Goal: Information Seeking & Learning: Find specific fact

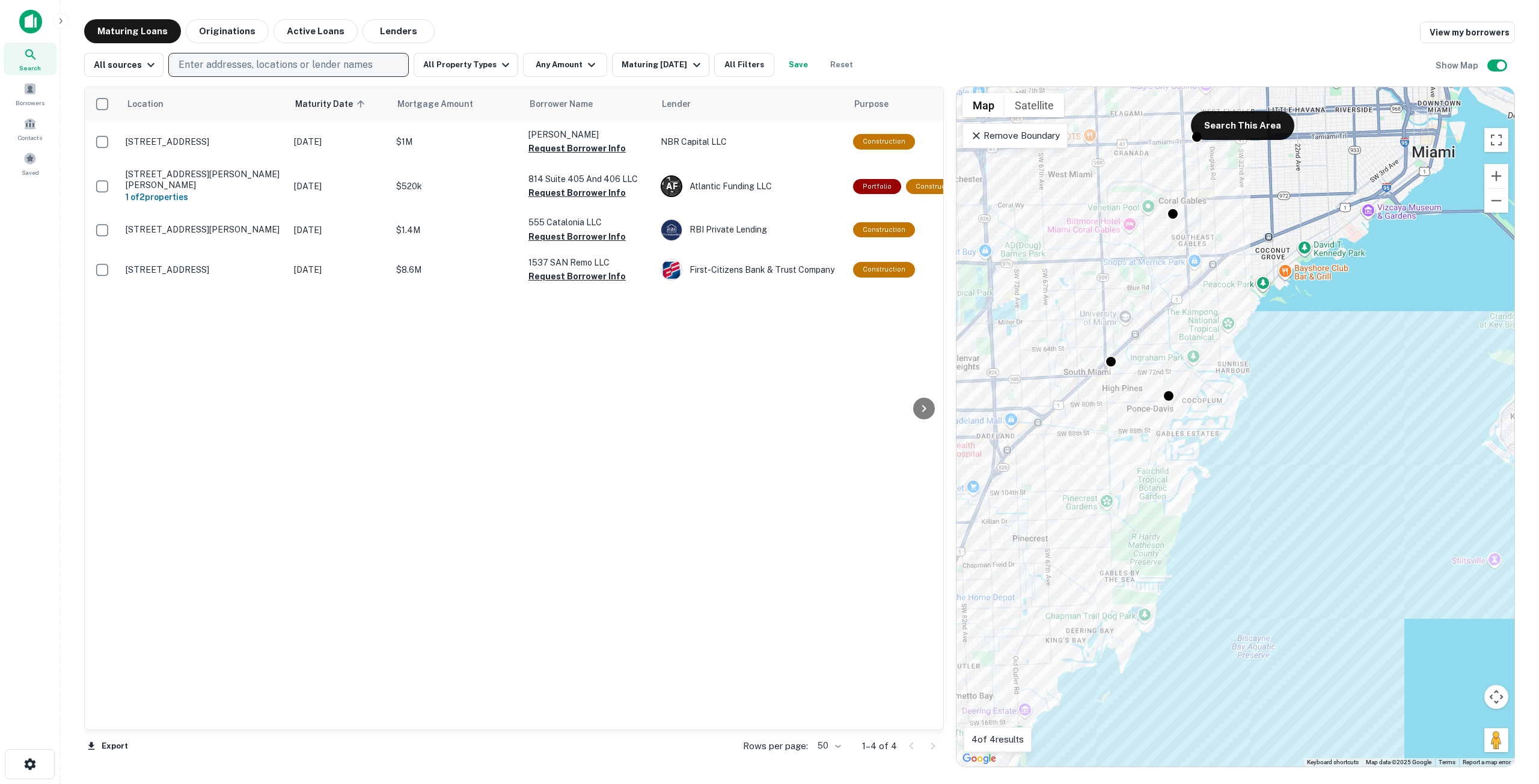
click at [280, 66] on p "Enter addresses, locations or lender names" at bounding box center [275, 64] width 194 height 14
type input "**********"
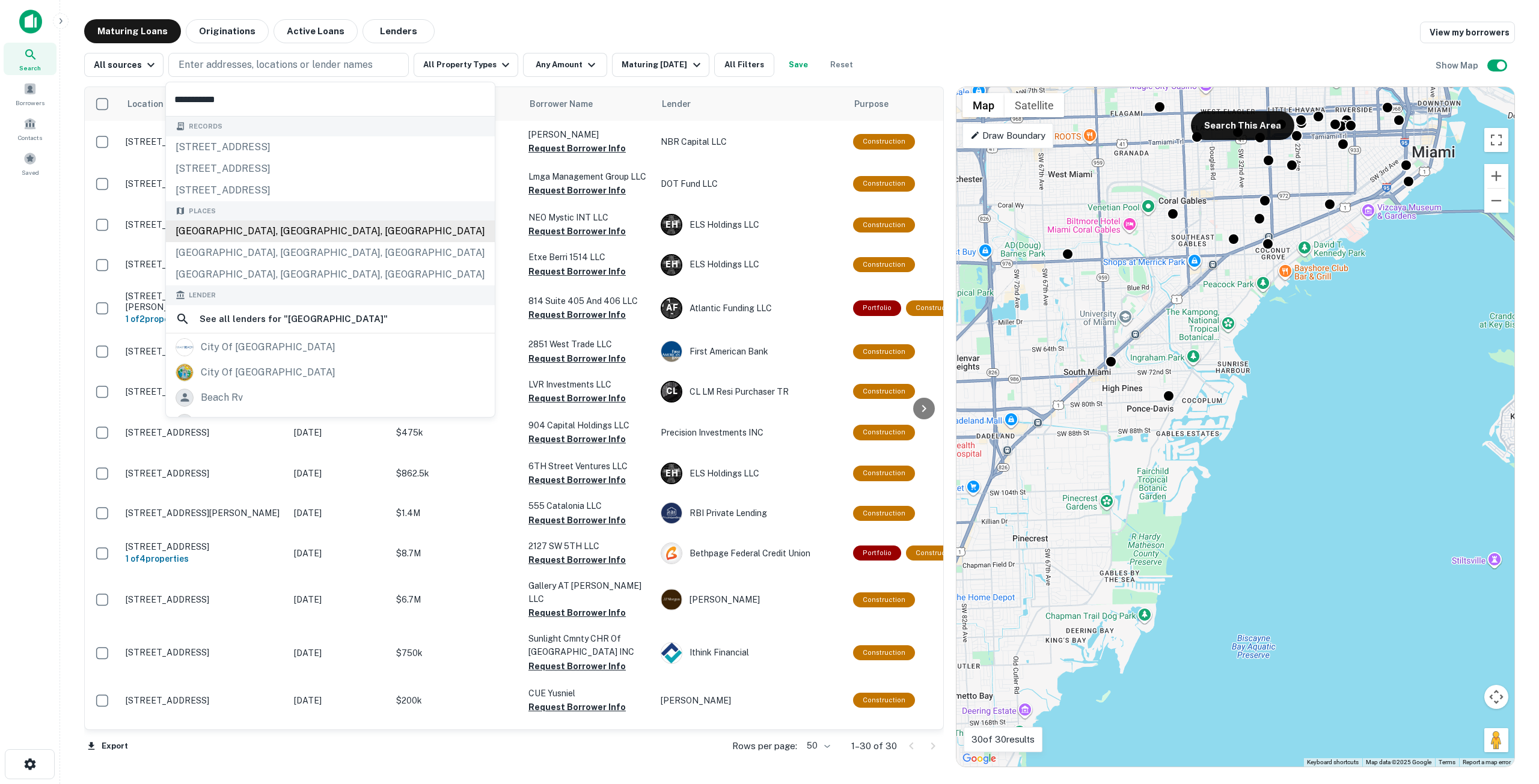
click at [338, 227] on div "[GEOGRAPHIC_DATA], [GEOGRAPHIC_DATA], [GEOGRAPHIC_DATA]" at bounding box center [330, 231] width 329 height 22
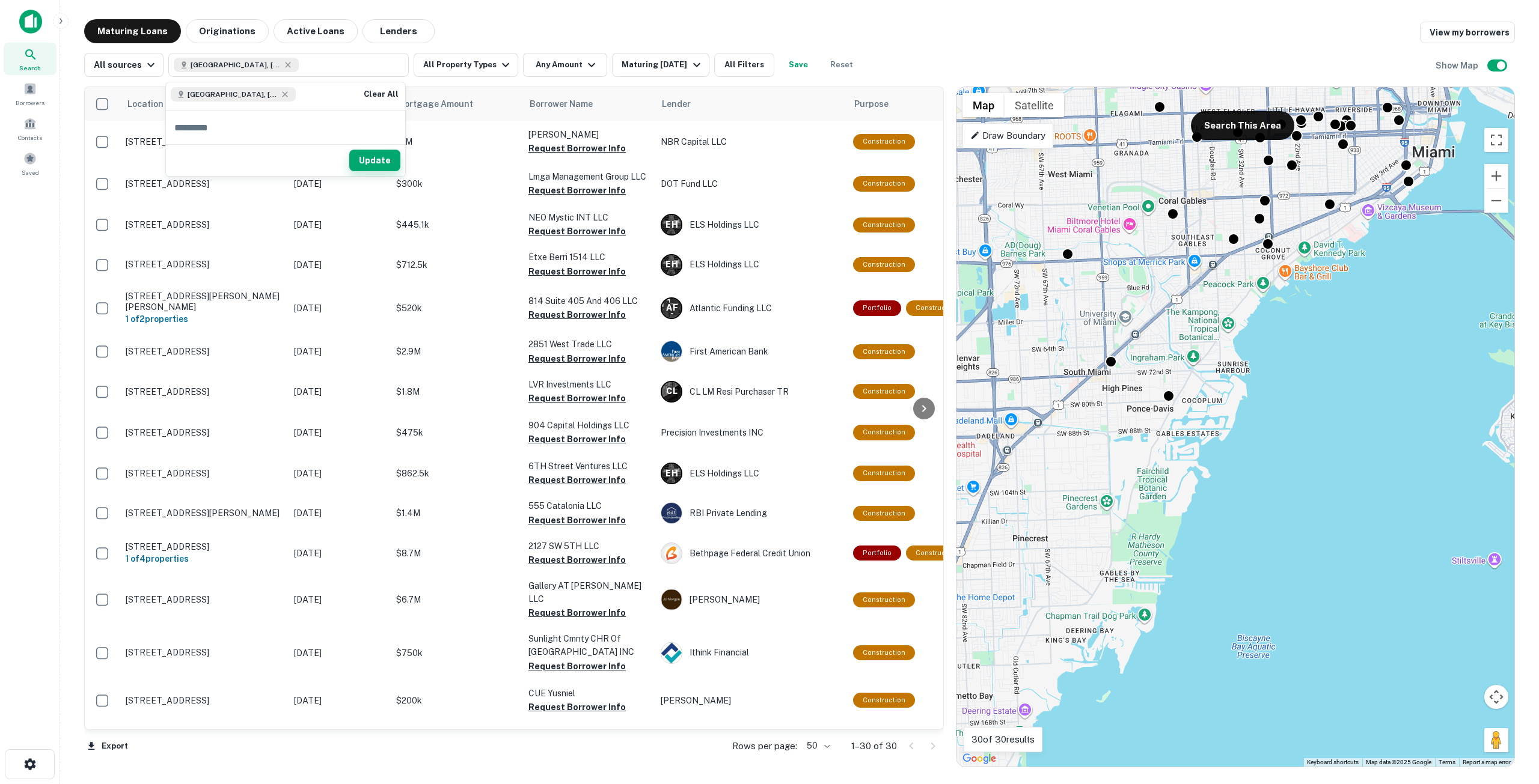
click at [368, 156] on button "Update" at bounding box center [375, 160] width 51 height 22
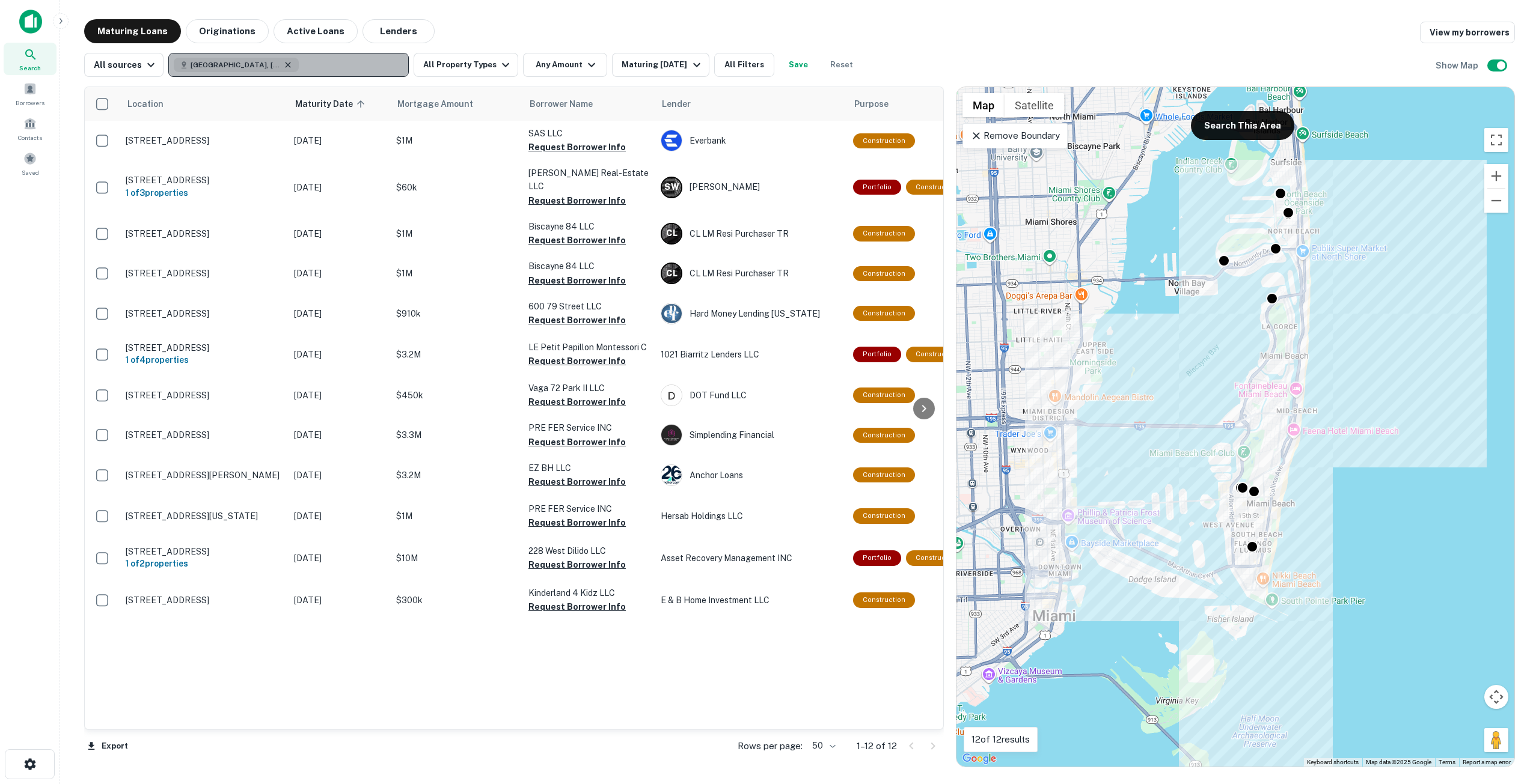
click at [283, 63] on icon "button" at bounding box center [287, 64] width 10 height 10
click at [269, 65] on p "Enter addresses, locations or lender names" at bounding box center [275, 64] width 194 height 14
type input "*******"
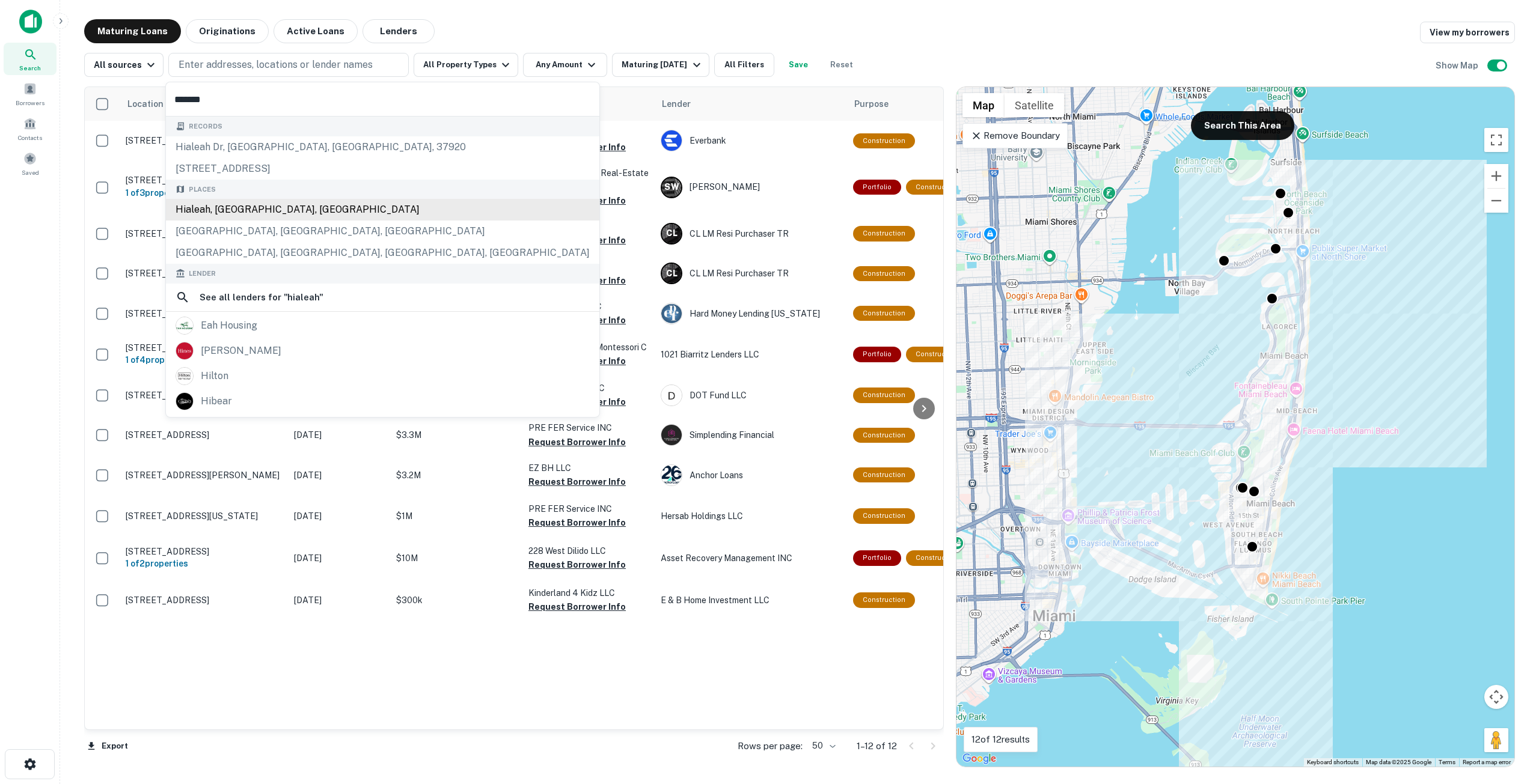
click at [241, 206] on div "Hialeah, [GEOGRAPHIC_DATA], [GEOGRAPHIC_DATA]" at bounding box center [382, 209] width 433 height 22
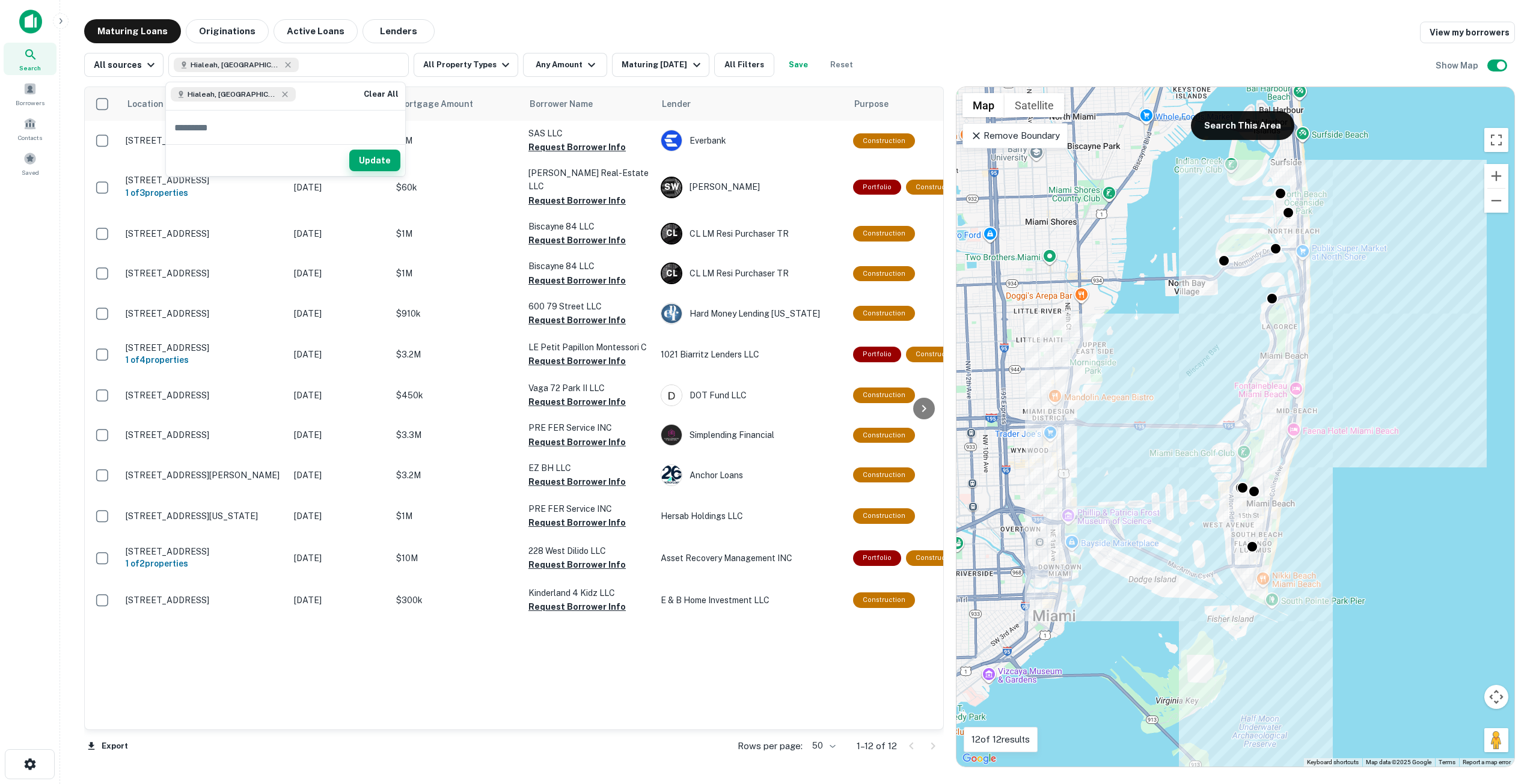
click at [377, 160] on button "Update" at bounding box center [375, 160] width 51 height 22
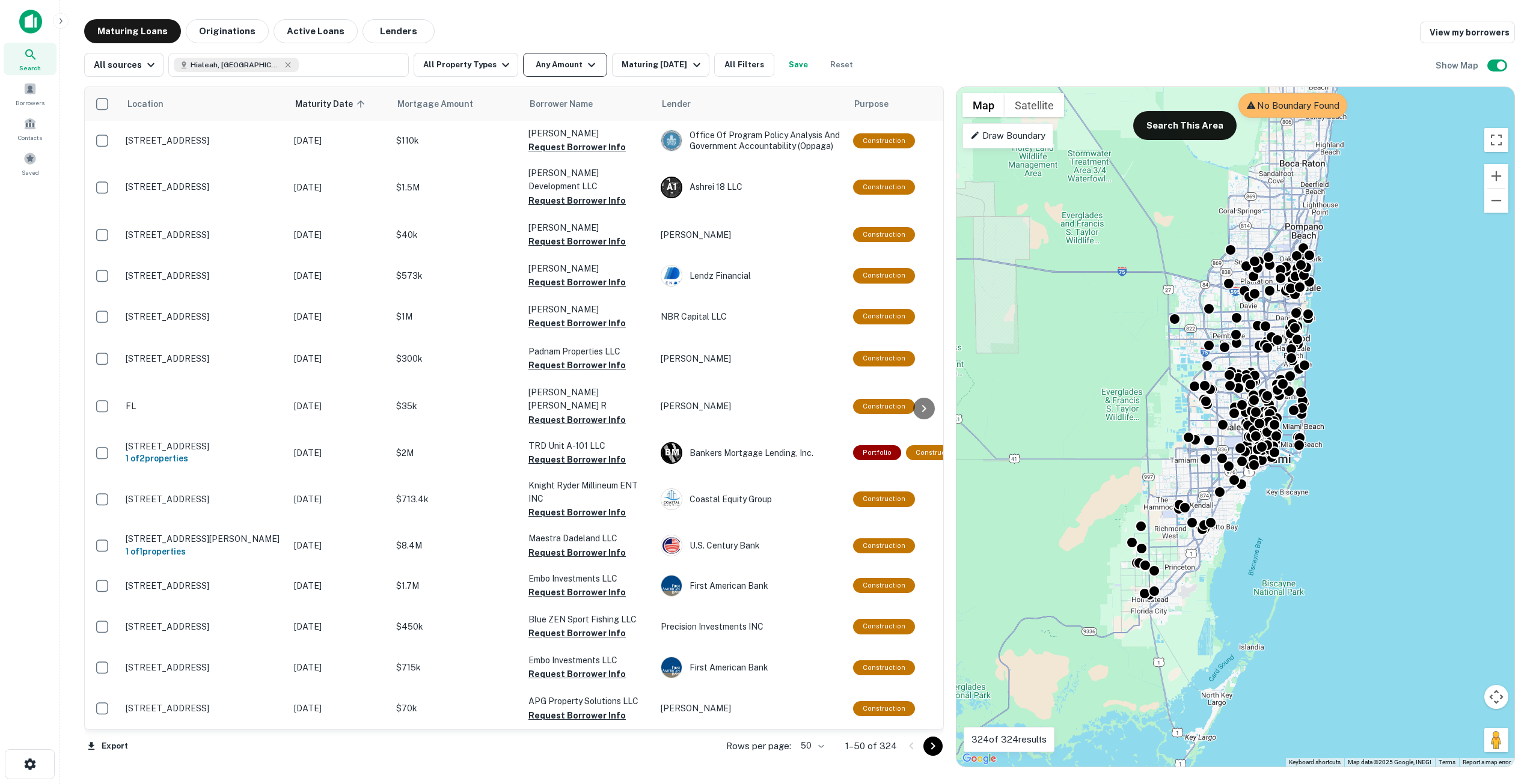
click at [600, 61] on button "Any Amount" at bounding box center [565, 65] width 84 height 24
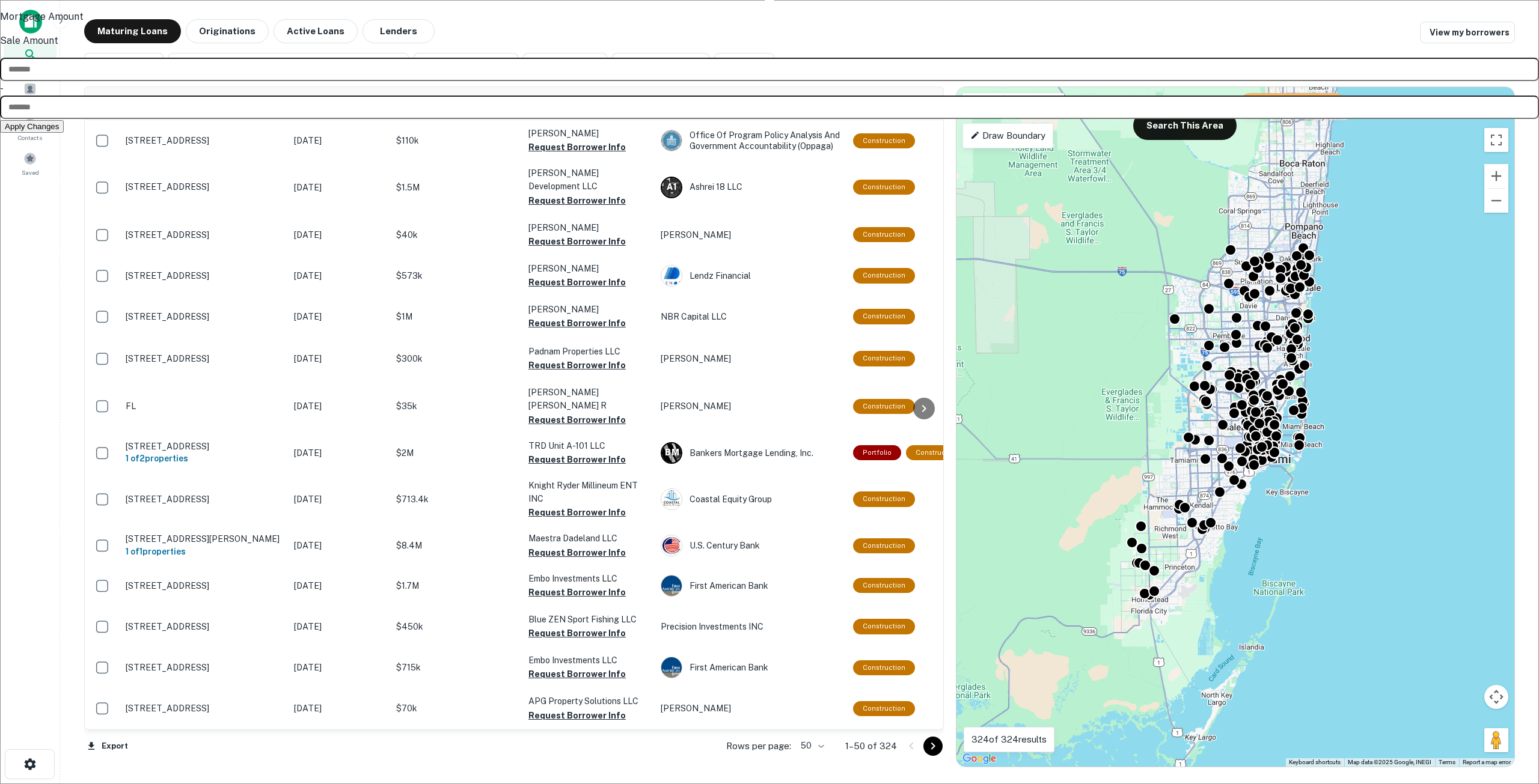
click at [517, 81] on input "number" at bounding box center [769, 69] width 1539 height 23
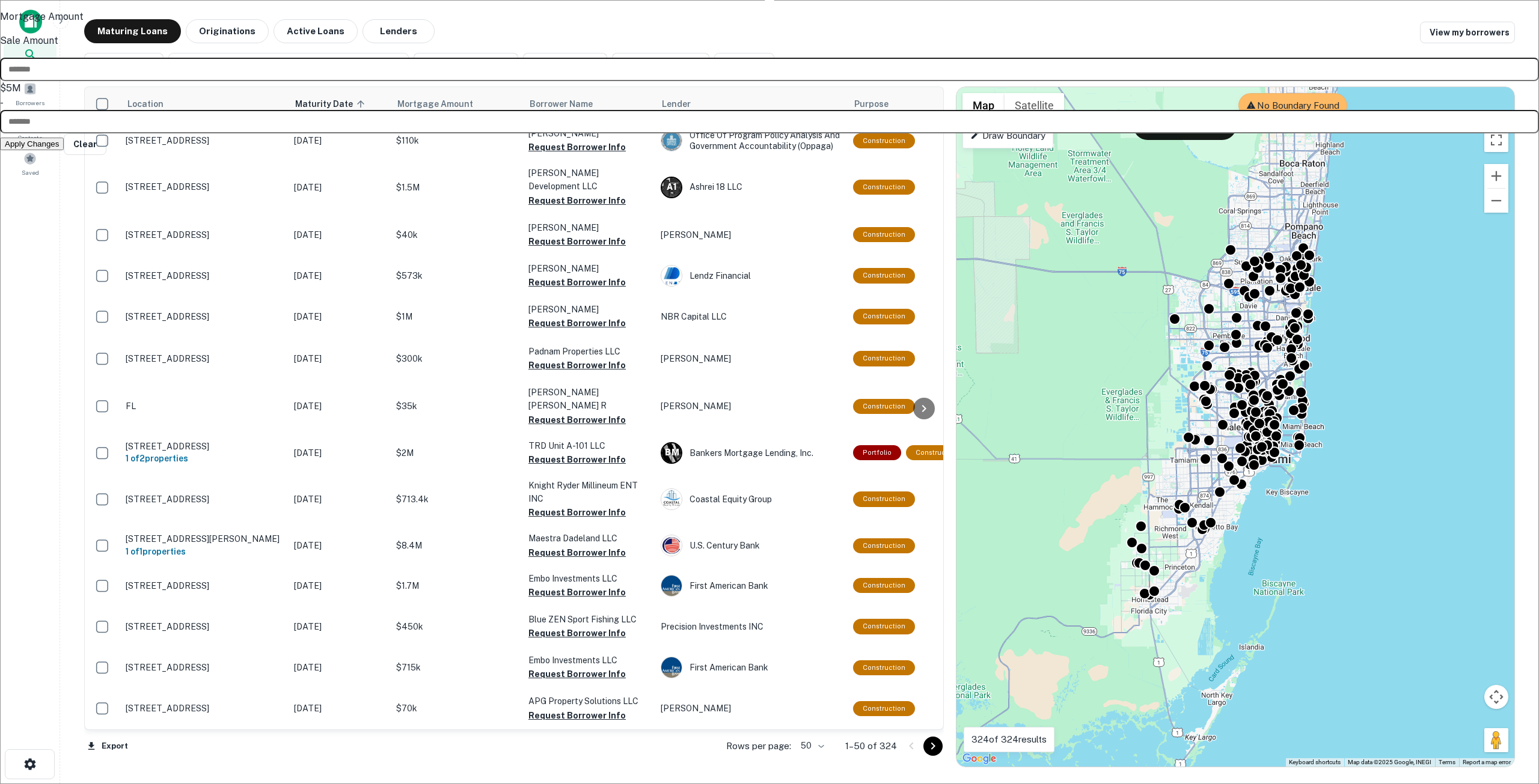
type input "*******"
click at [64, 150] on button "Apply Changes" at bounding box center [32, 144] width 64 height 13
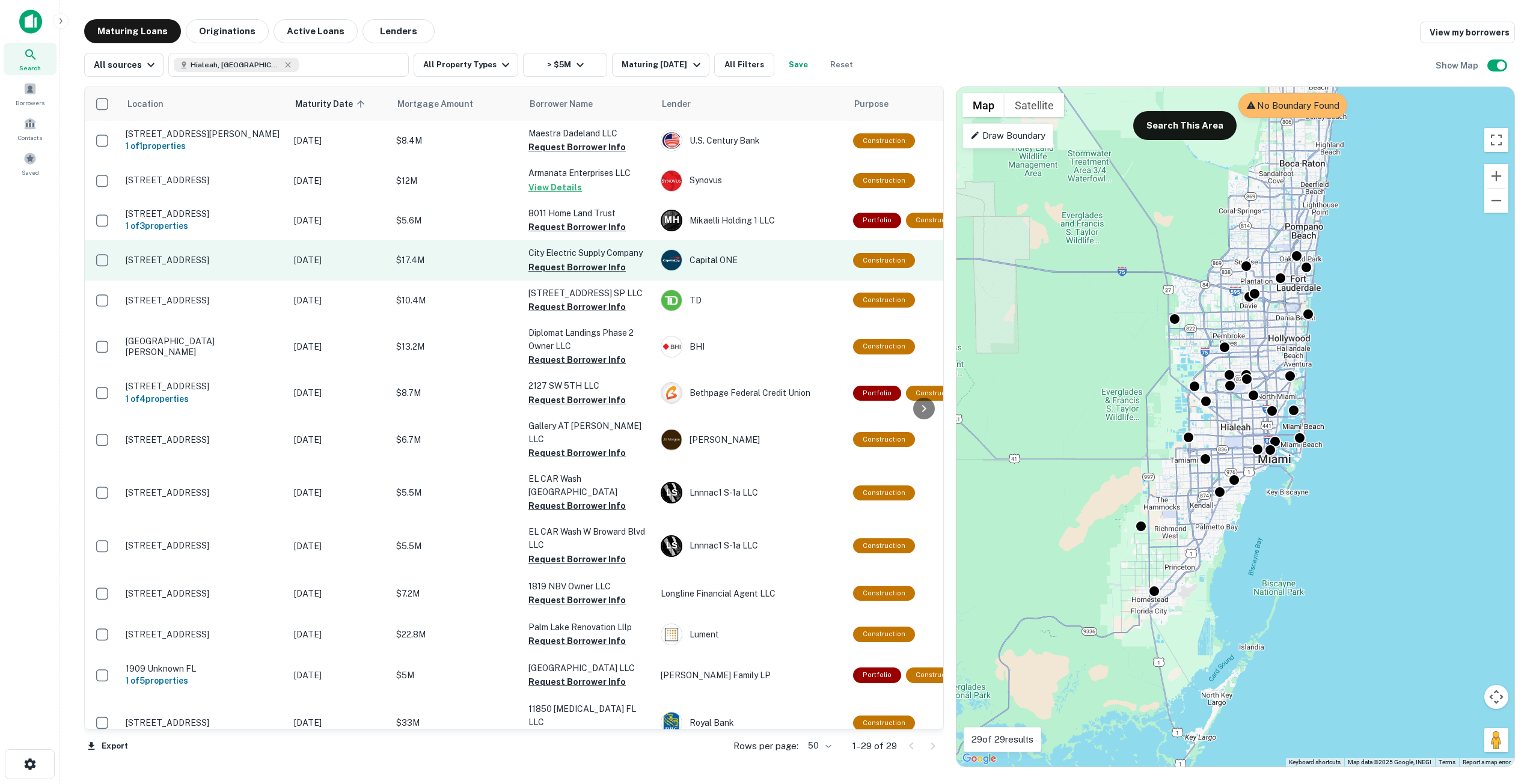
drag, startPoint x: 216, startPoint y: 285, endPoint x: 211, endPoint y: 271, distance: 14.9
click at [211, 271] on td "[STREET_ADDRESS]" at bounding box center [203, 260] width 169 height 39
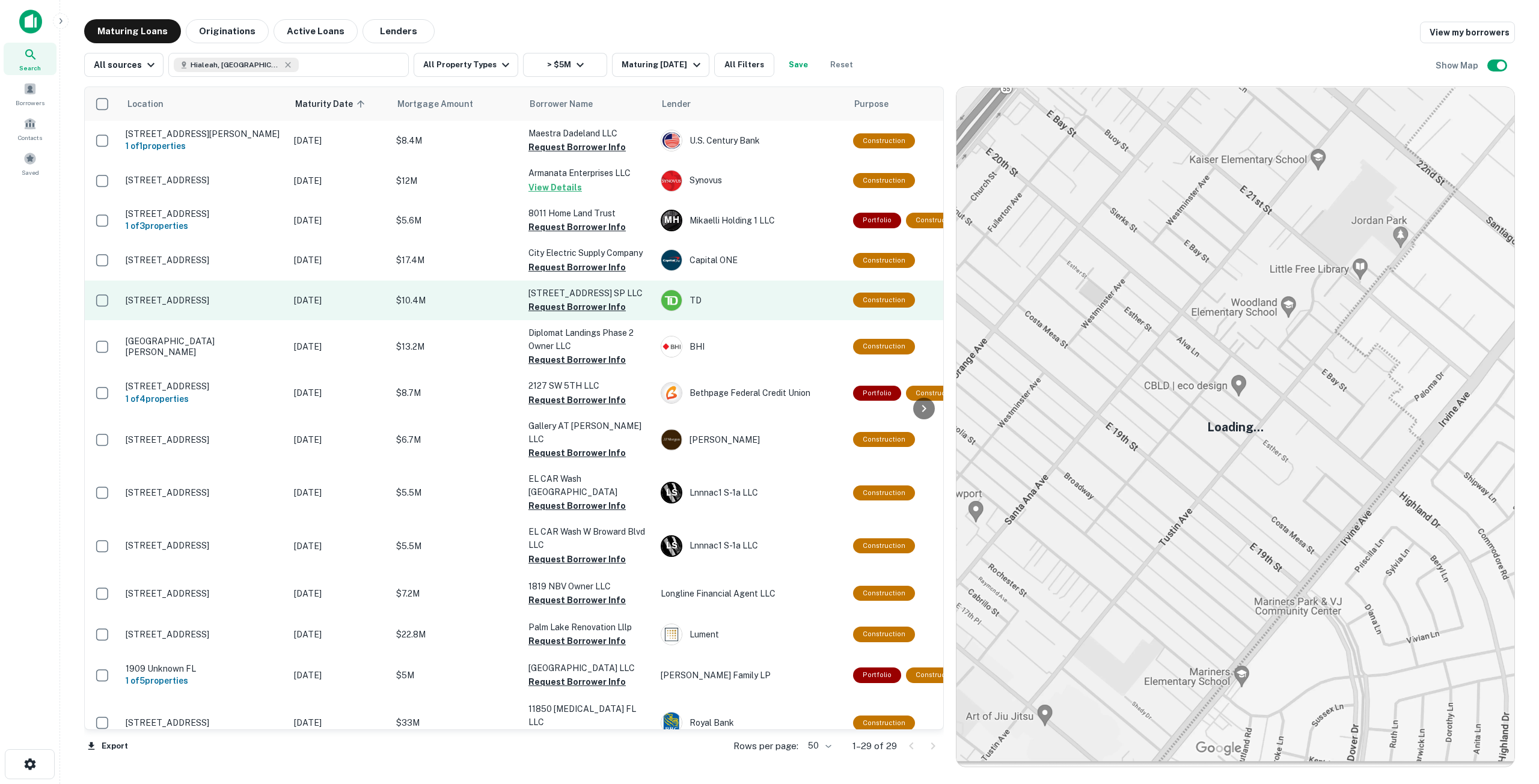
click at [225, 306] on p "[STREET_ADDRESS]" at bounding box center [203, 300] width 157 height 11
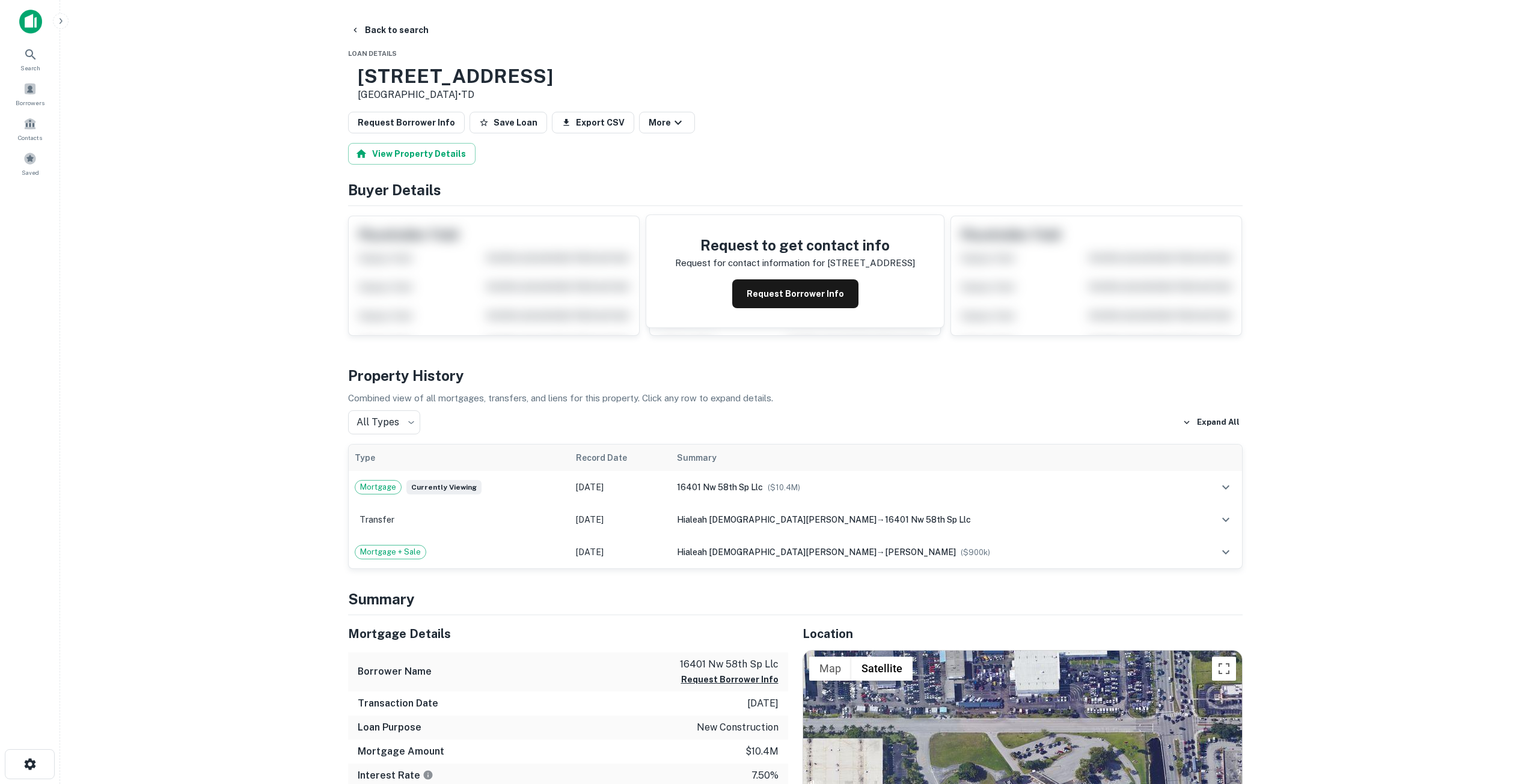
drag, startPoint x: 603, startPoint y: 73, endPoint x: 399, endPoint y: 78, distance: 204.1
click at [399, 78] on div "[STREET_ADDRESS] • TD" at bounding box center [795, 83] width 895 height 37
copy h3 "[STREET_ADDRESS]"
click at [790, 290] on button "Request Borrower Info" at bounding box center [795, 294] width 126 height 29
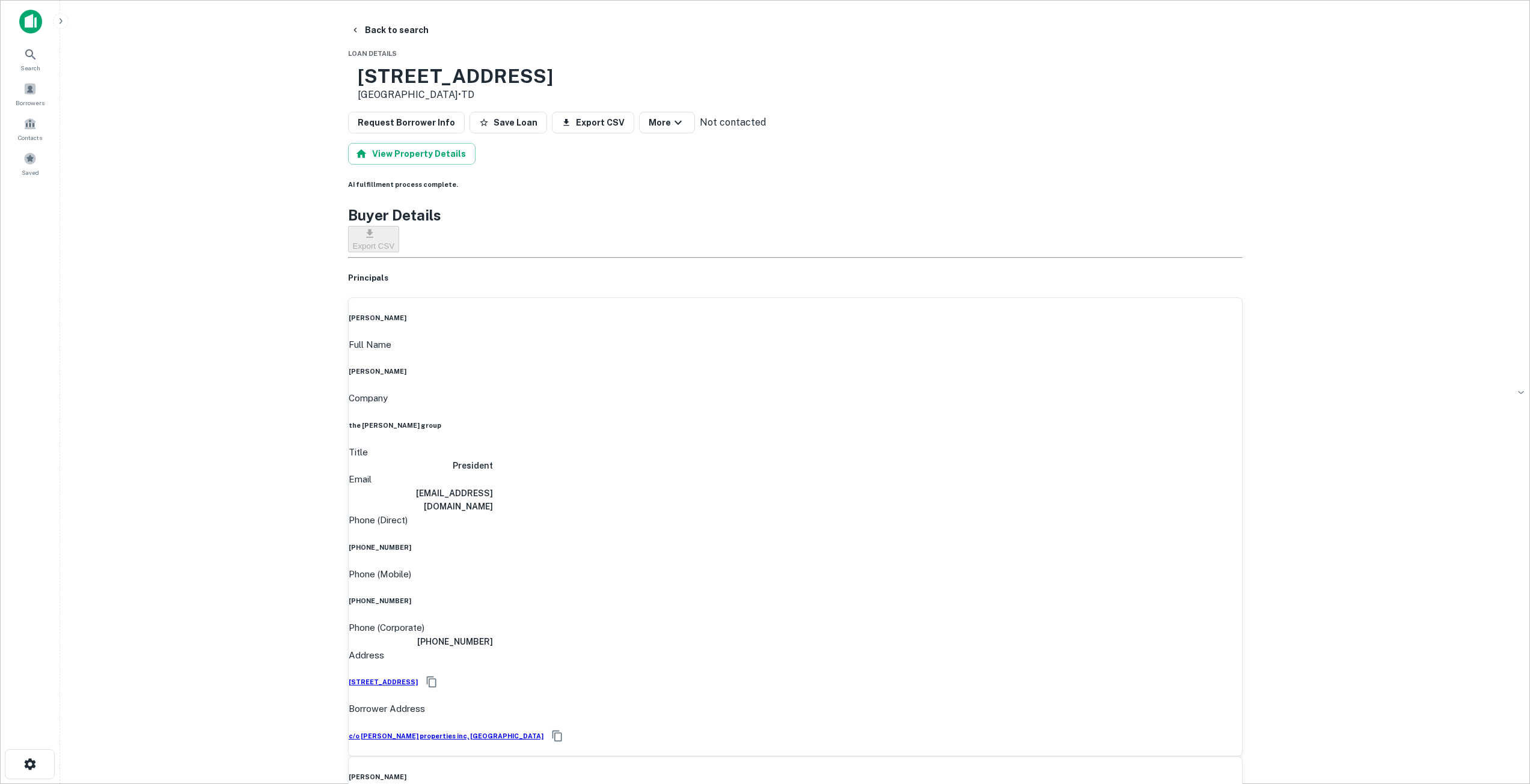
scroll to position [60, 0]
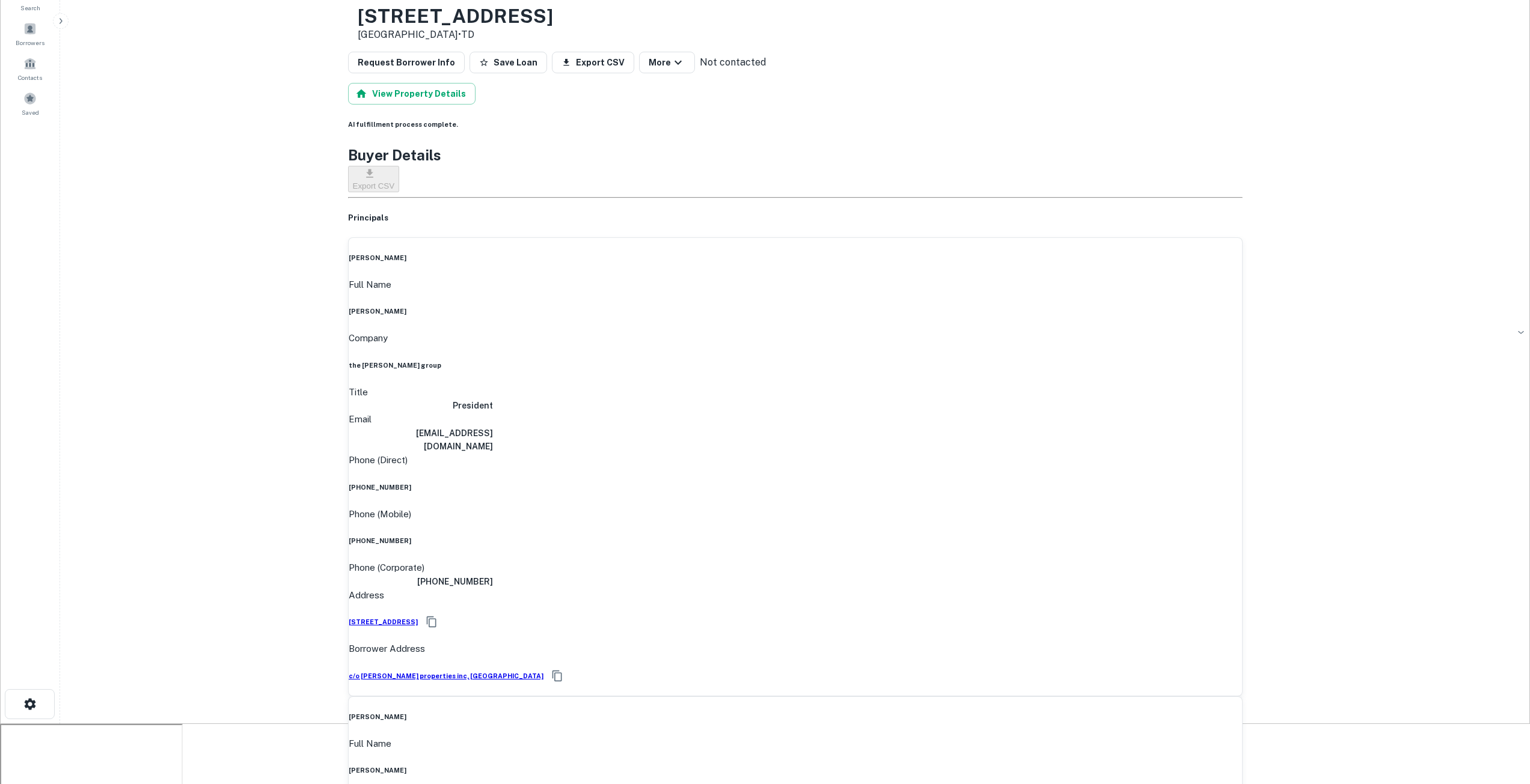
drag, startPoint x: 710, startPoint y: 268, endPoint x: 781, endPoint y: 268, distance: 71.0
click at [781, 277] on div "Full Name [PERSON_NAME]" at bounding box center [795, 297] width 893 height 39
copy h6 "[PERSON_NAME]"
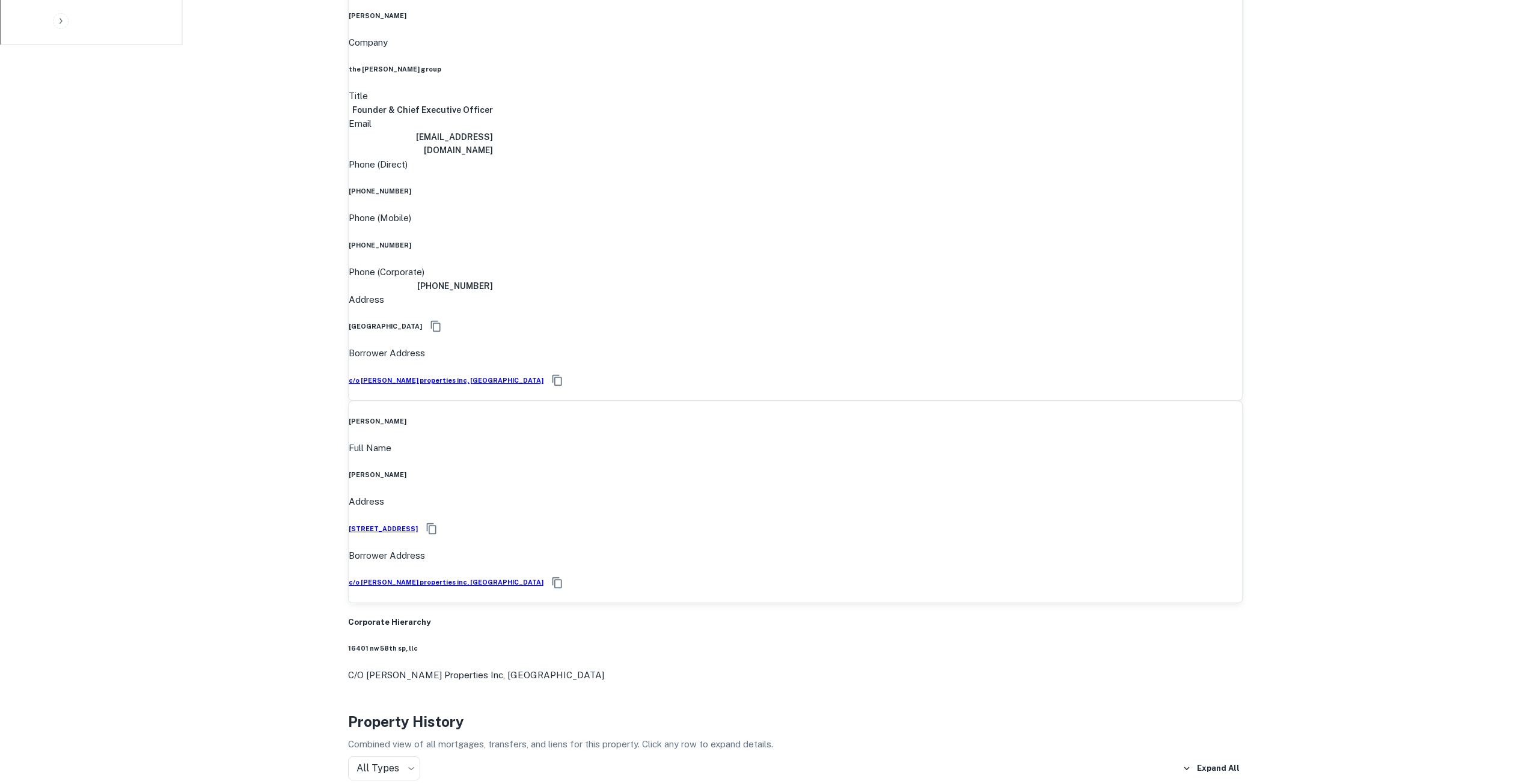
scroll to position [841, 0]
